Goal: Find specific page/section: Find specific page/section

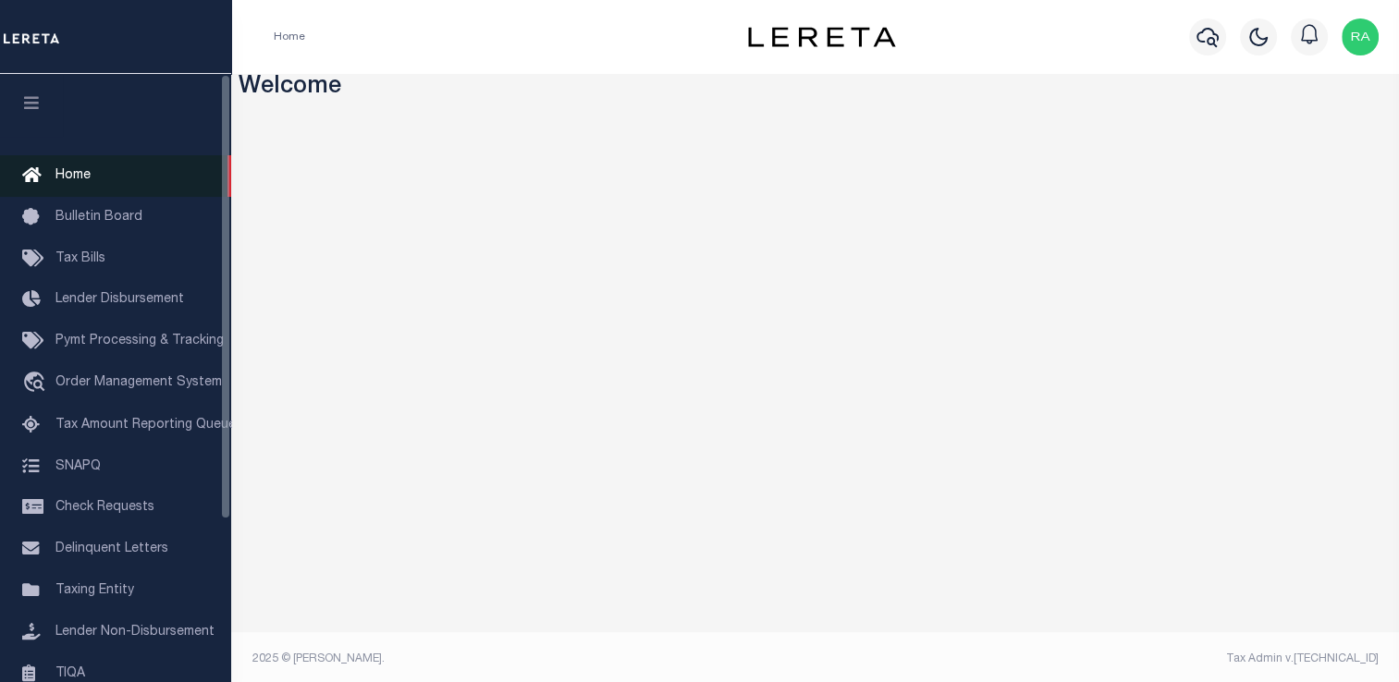
click at [76, 181] on span "Home" at bounding box center [72, 175] width 35 height 13
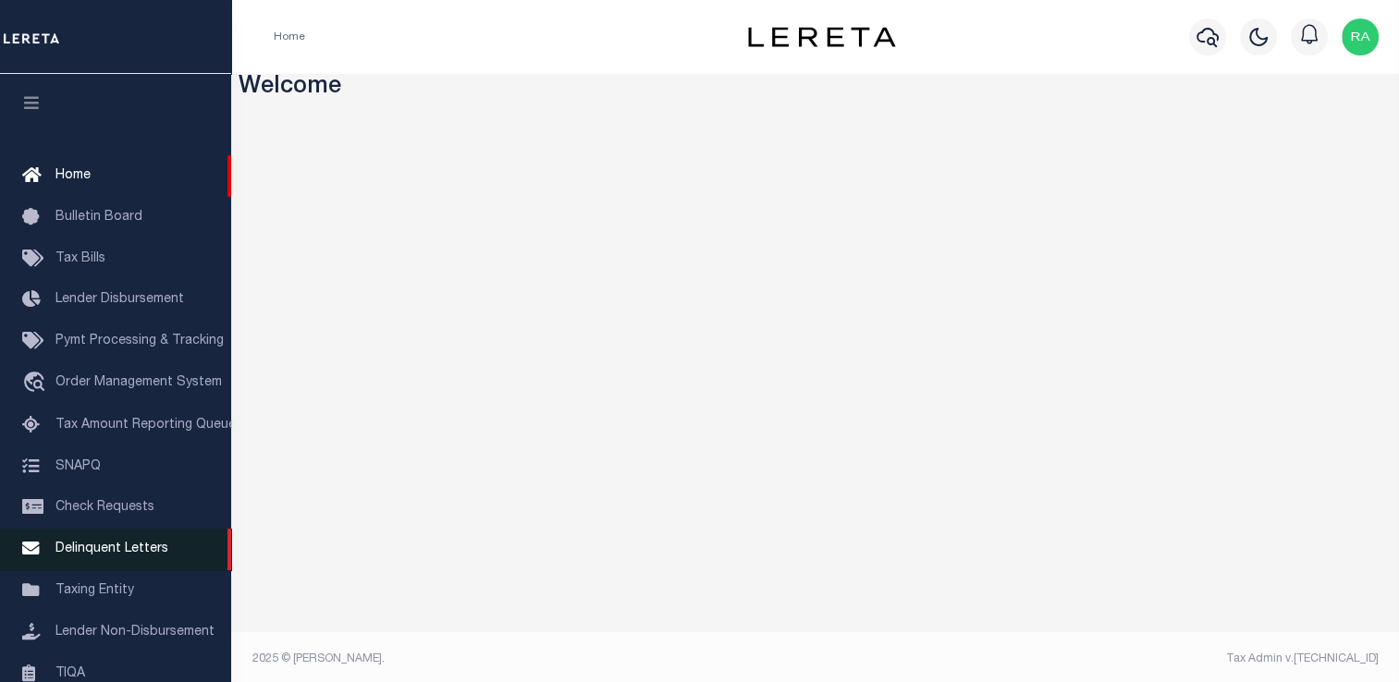
scroll to position [221, 0]
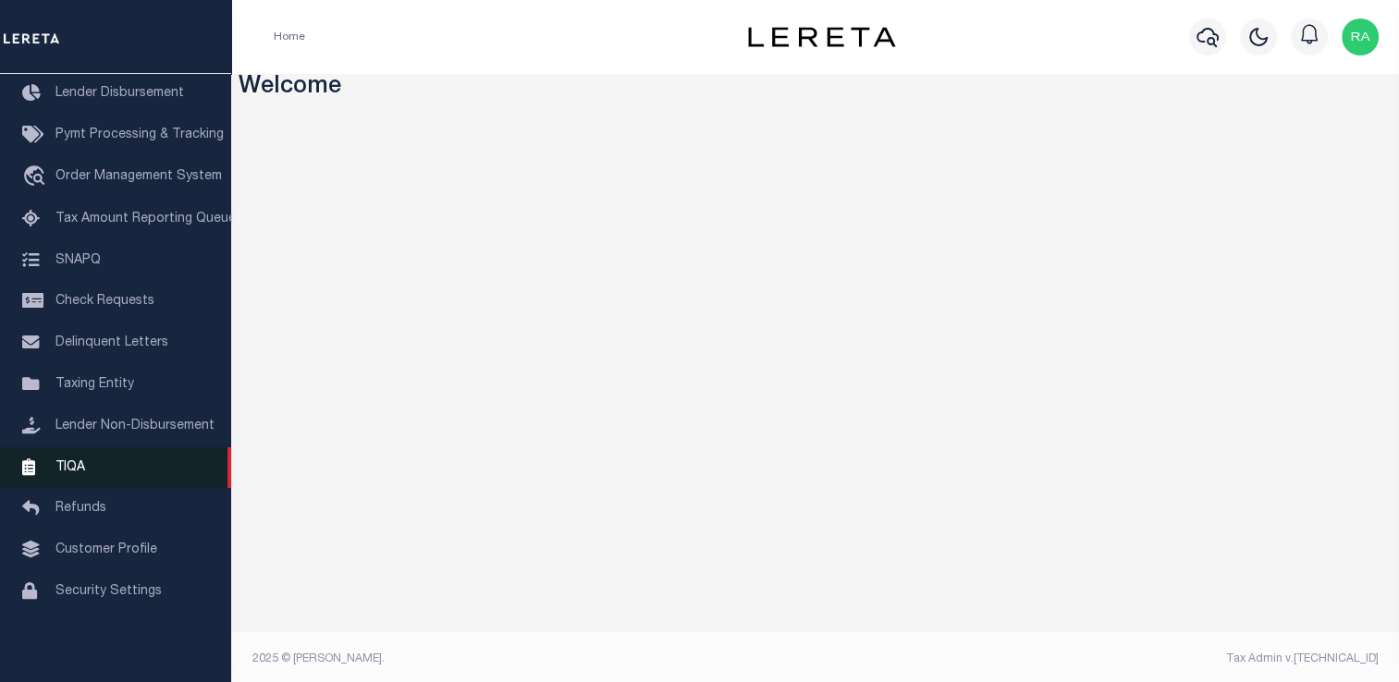
click at [83, 464] on span "TIQA" at bounding box center [70, 467] width 30 height 13
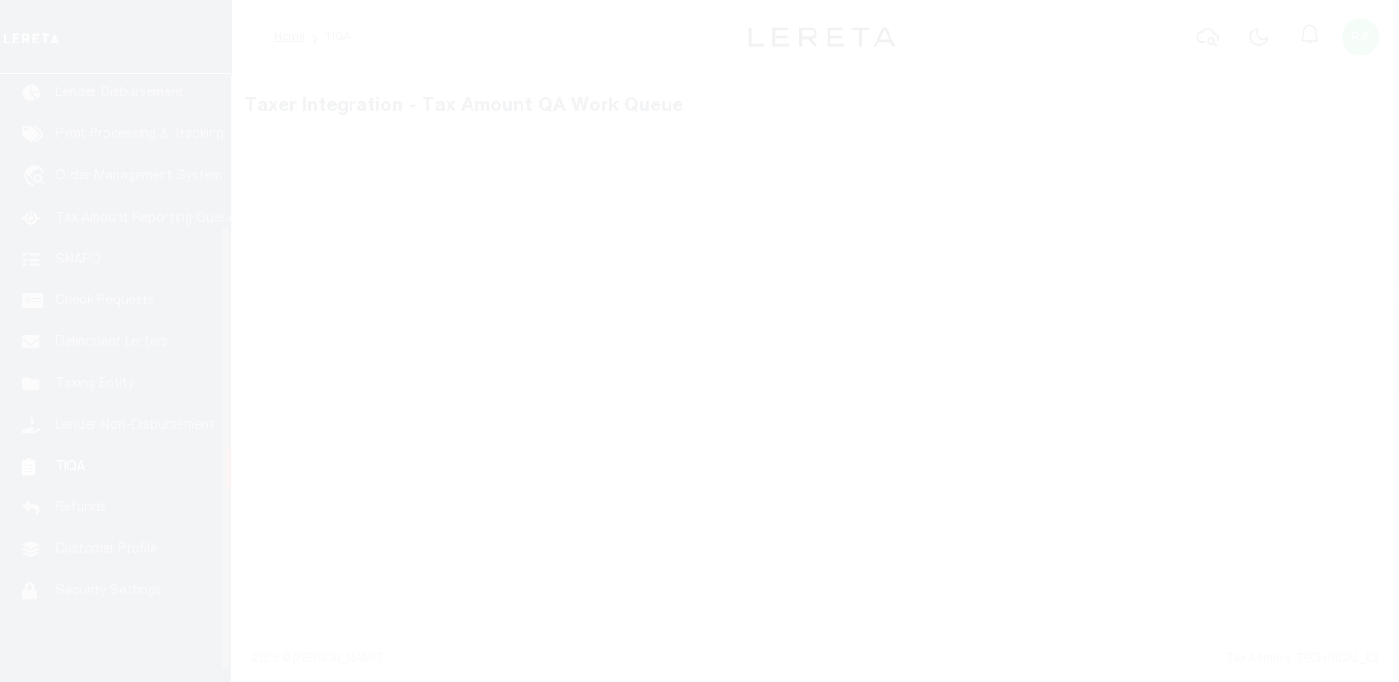
scroll to position [221, 0]
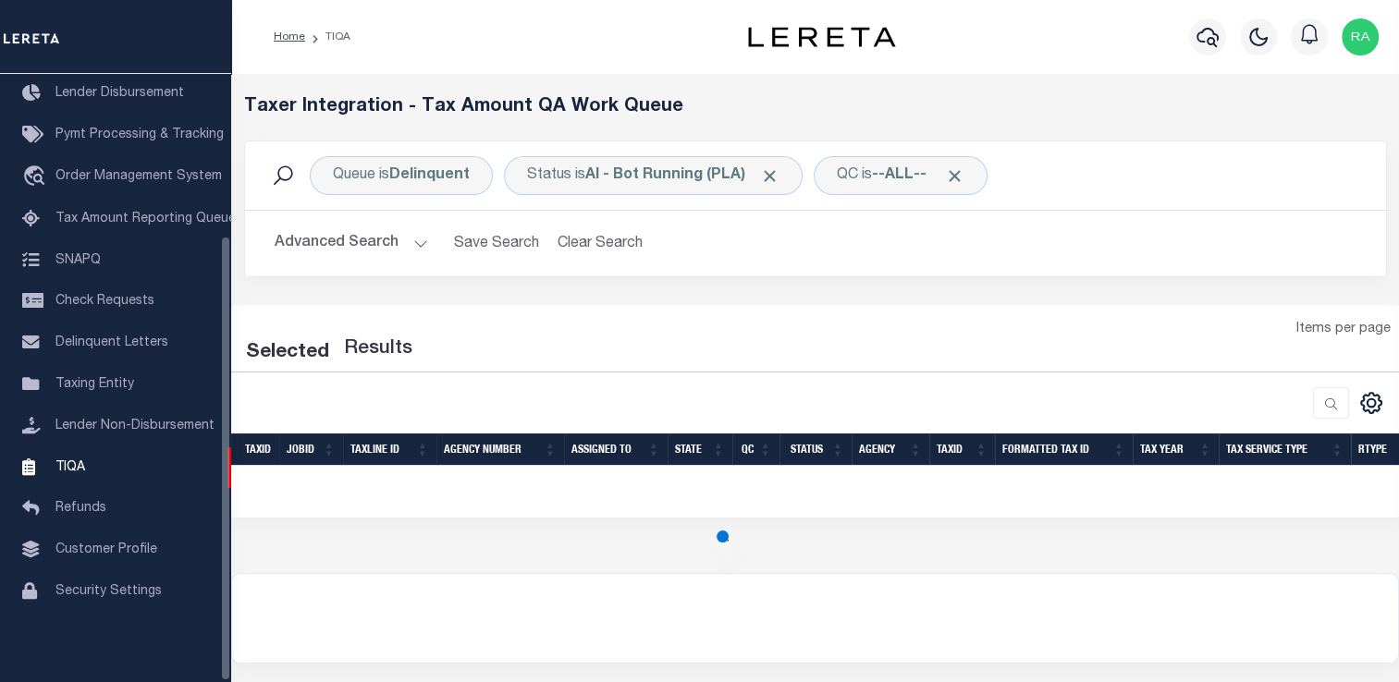
select select "200"
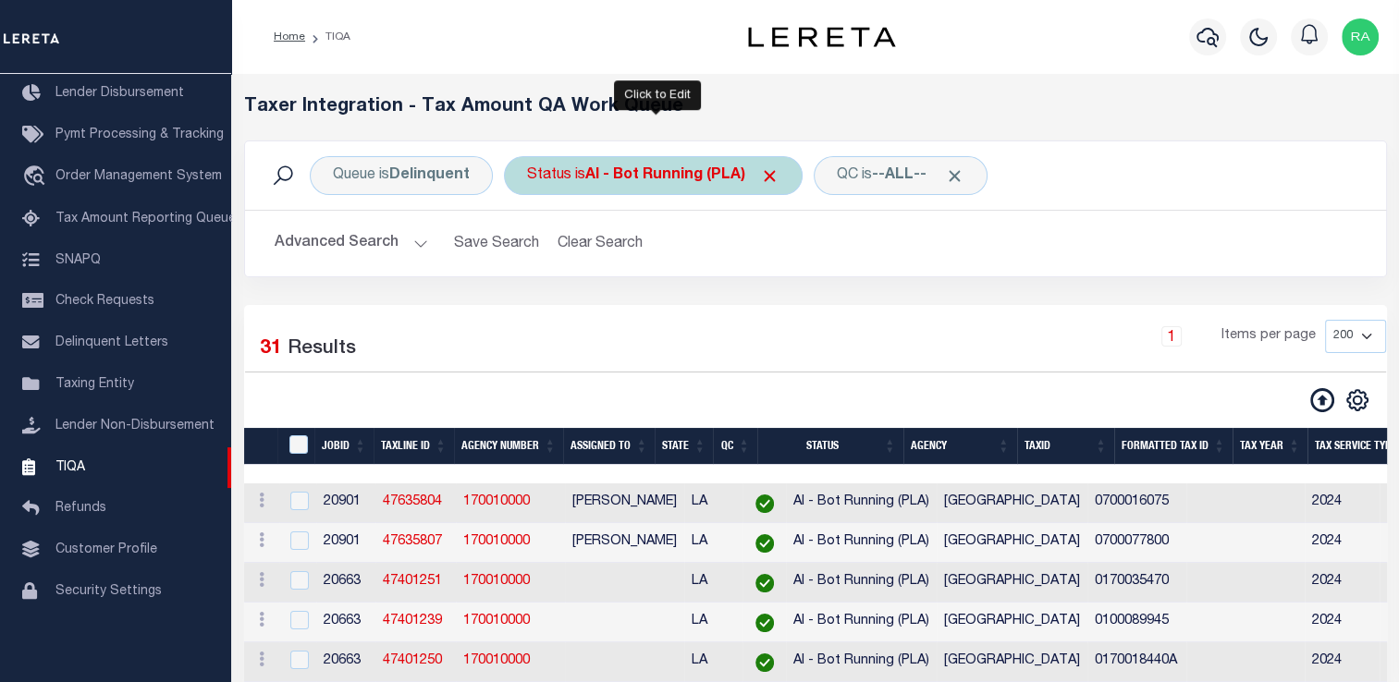
click at [604, 168] on b "AI - Bot Running (PLA)" at bounding box center [682, 175] width 194 height 15
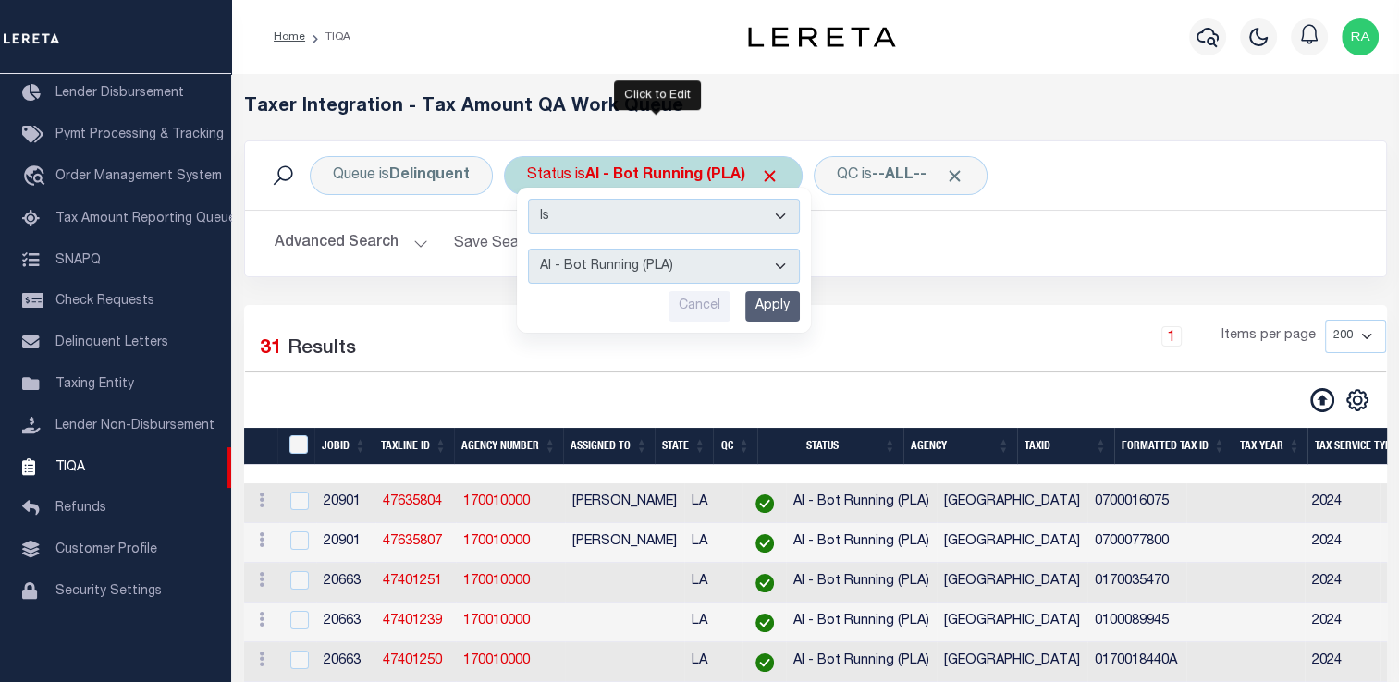
click at [584, 277] on select "AI - Bot Exception (ERR) AI - Bot Running (PLA) AI - Failed QA (FQA) AI - Prep …" at bounding box center [664, 266] width 272 height 35
select select "MZT"
click at [528, 249] on select "AI - Bot Exception (ERR) AI - Bot Running (PLA) AI - Failed QA (FQA) AI - Prep …" at bounding box center [664, 266] width 272 height 35
click at [768, 311] on input "Apply" at bounding box center [772, 306] width 55 height 31
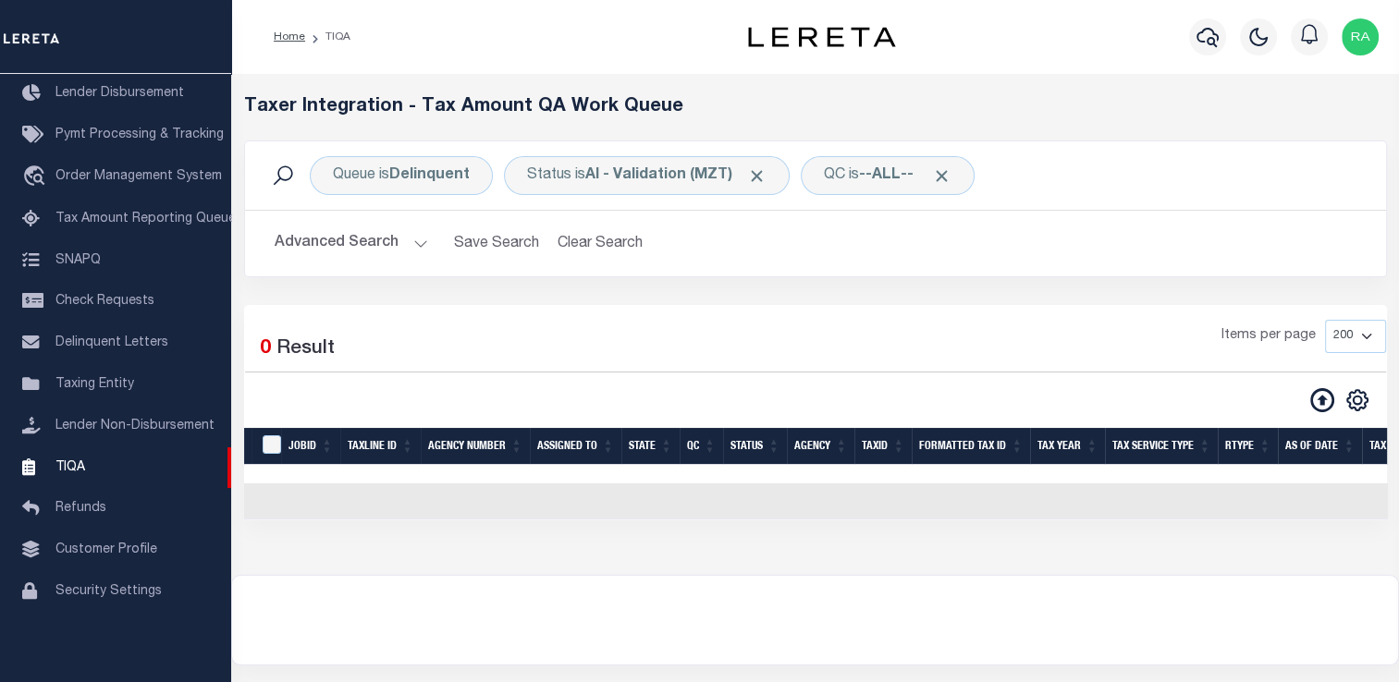
click at [1131, 616] on div at bounding box center [815, 620] width 1166 height 89
